Goal: Transaction & Acquisition: Download file/media

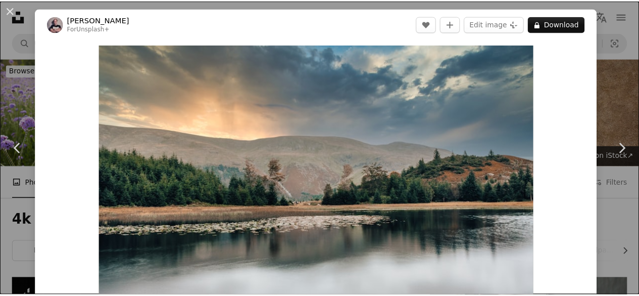
scroll to position [2124, 0]
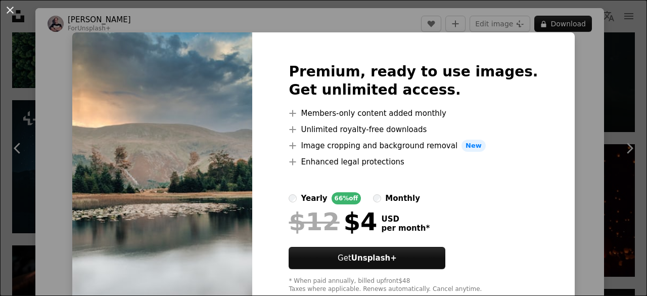
click at [7, 10] on button "An X shape" at bounding box center [10, 10] width 12 height 12
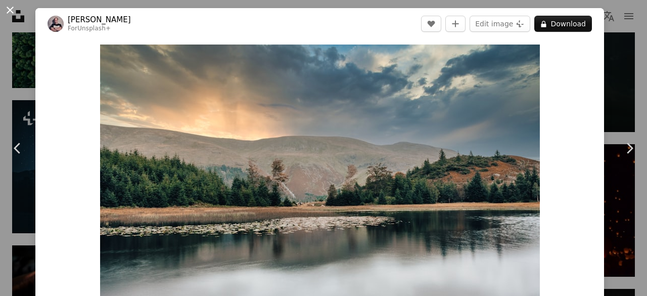
click at [10, 15] on button "An X shape" at bounding box center [10, 10] width 12 height 12
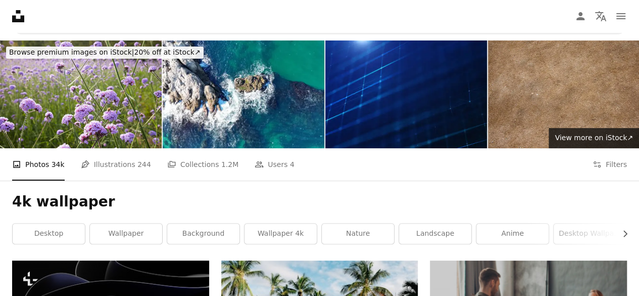
scroll to position [101, 0]
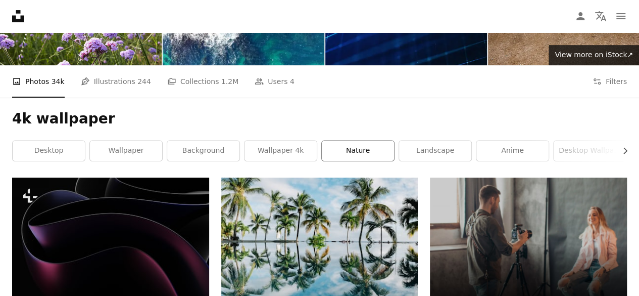
click at [338, 156] on link "nature" at bounding box center [358, 151] width 72 height 20
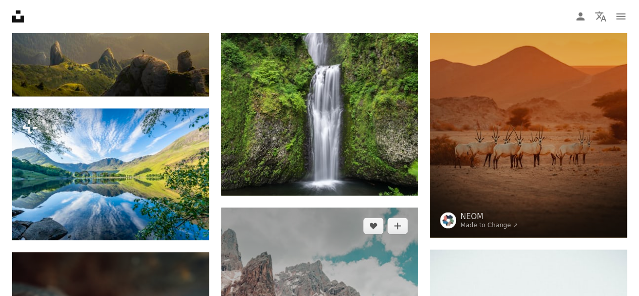
scroll to position [1163, 0]
